Goal: Information Seeking & Learning: Learn about a topic

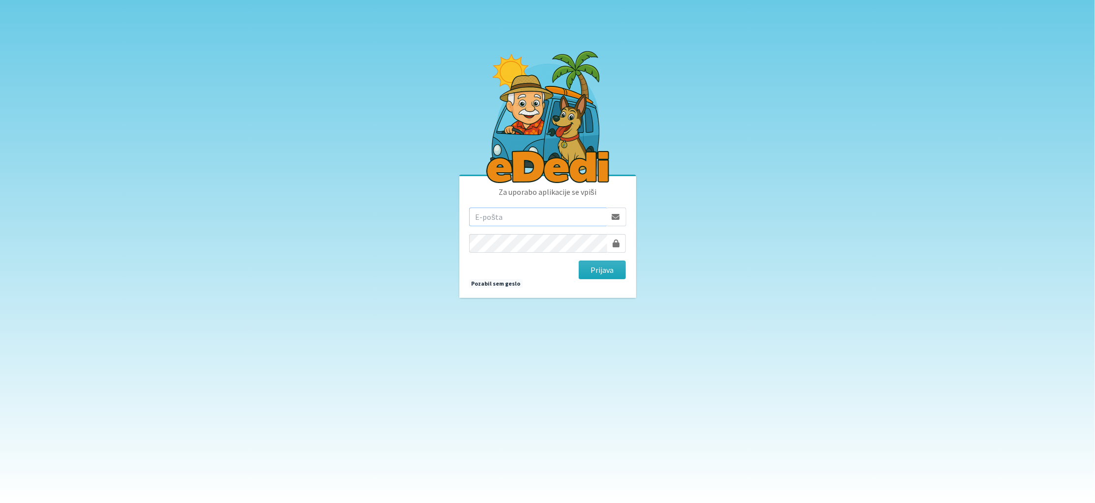
type input "matjaz@koprivc.si"
click at [596, 268] on button "Prijava" at bounding box center [603, 270] width 48 height 19
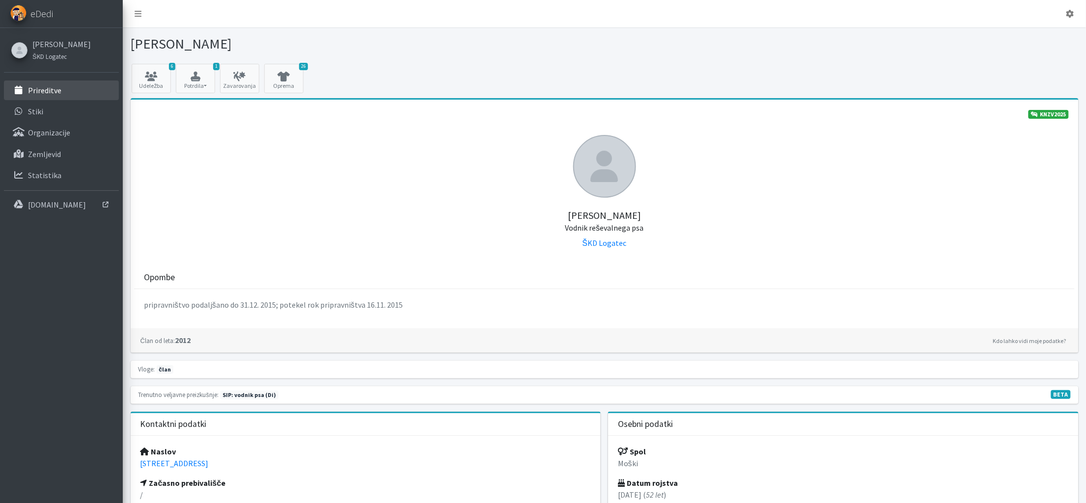
click at [51, 94] on link "Prireditve" at bounding box center [61, 91] width 115 height 20
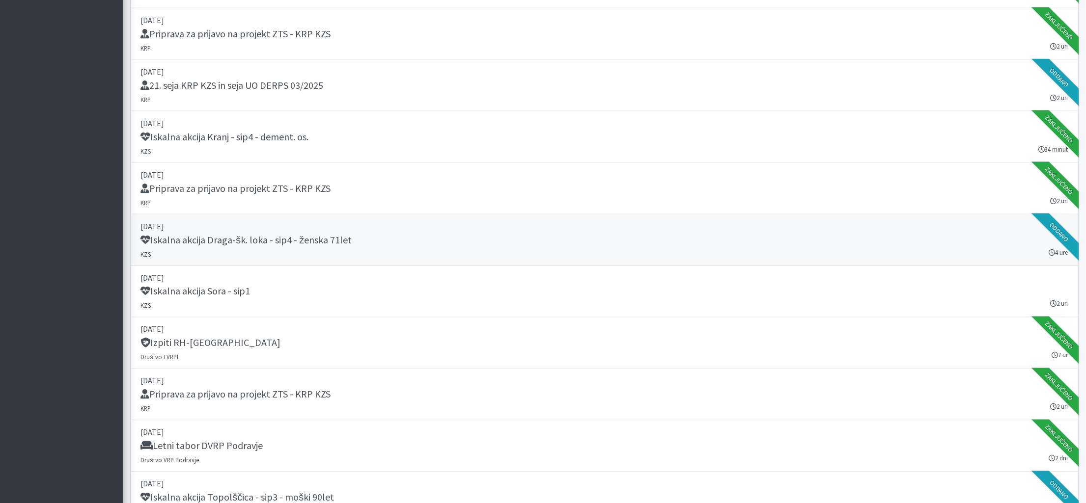
scroll to position [430, 0]
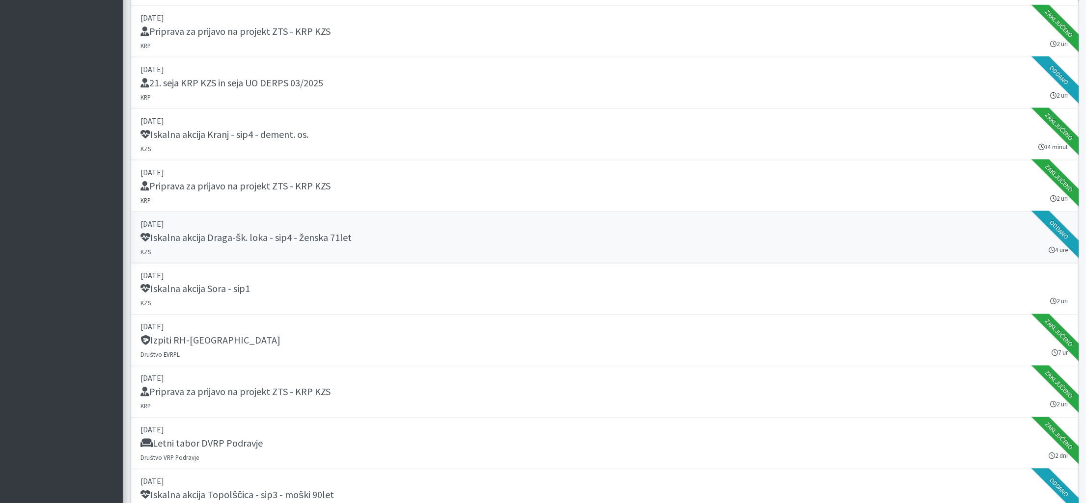
click at [249, 237] on h5 "Iskalna akcija Draga-šk. loka - sip4 - ženska 71let" at bounding box center [246, 238] width 211 height 12
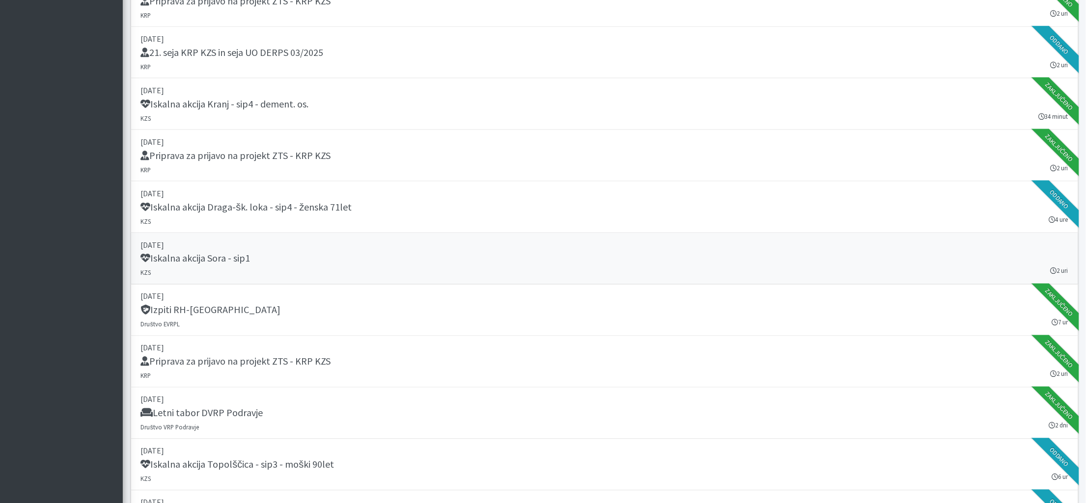
scroll to position [463, 0]
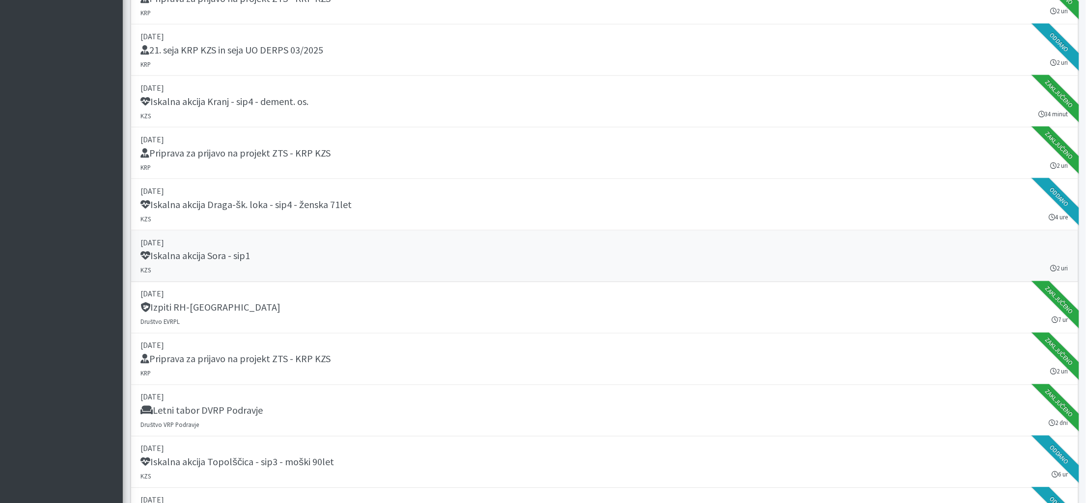
click at [191, 250] on h5 "Iskalna akcija Sora - sip1" at bounding box center [196, 256] width 110 height 12
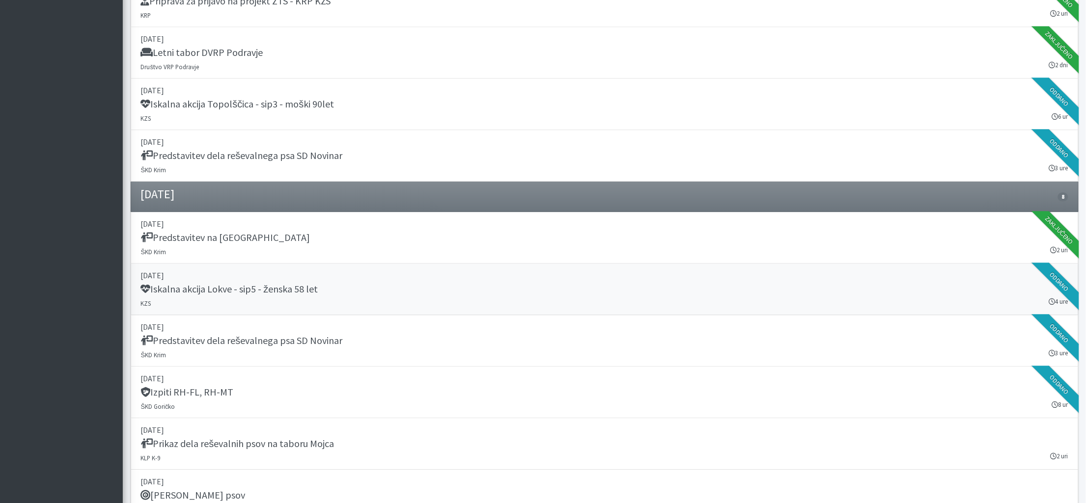
scroll to position [849, 0]
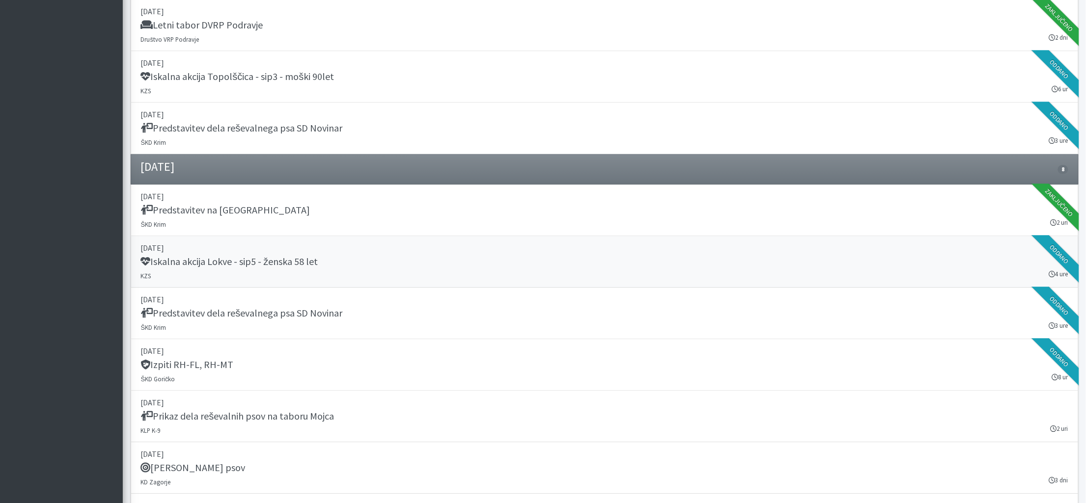
click at [231, 256] on h5 "Iskalna akcija Lokve - sip5 - ženska 58 let" at bounding box center [229, 262] width 177 height 12
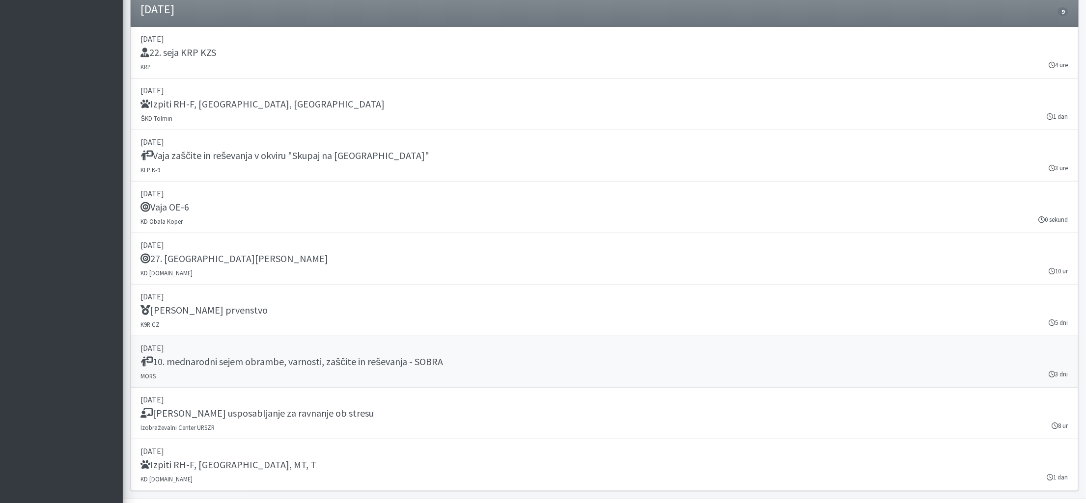
scroll to position [0, 0]
